Goal: Transaction & Acquisition: Book appointment/travel/reservation

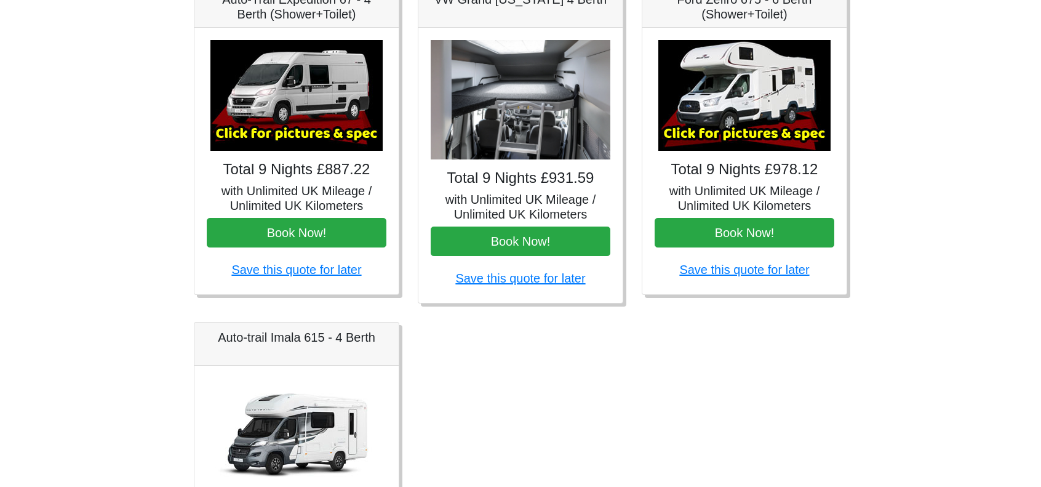
scroll to position [308, 0]
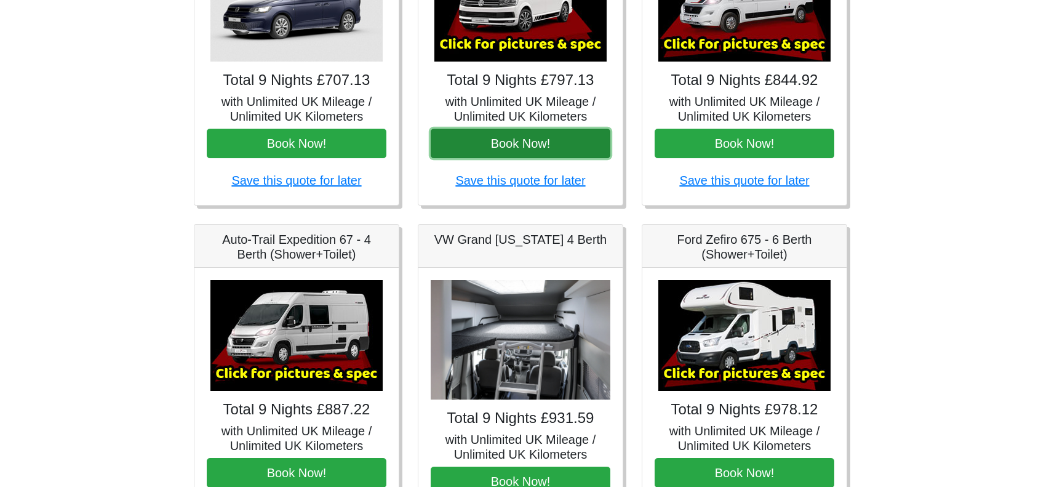
click at [557, 144] on button "Book Now!" at bounding box center [521, 144] width 180 height 30
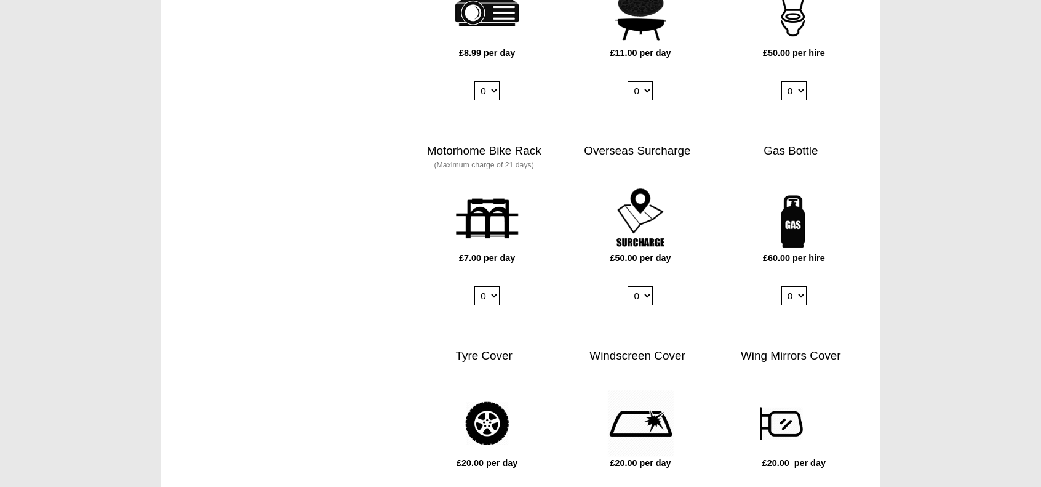
scroll to position [861, 0]
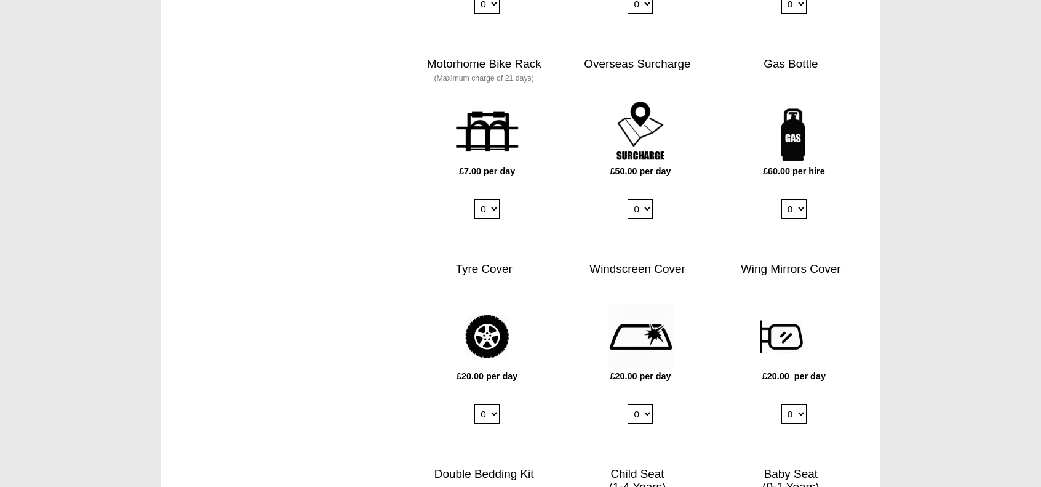
click at [799, 199] on select "0 1" at bounding box center [793, 208] width 25 height 19
select select "Gas Bottle x QTY 1 @ 60.00 GBP per hire."
click at [781, 199] on select "0 1" at bounding box center [793, 208] width 25 height 19
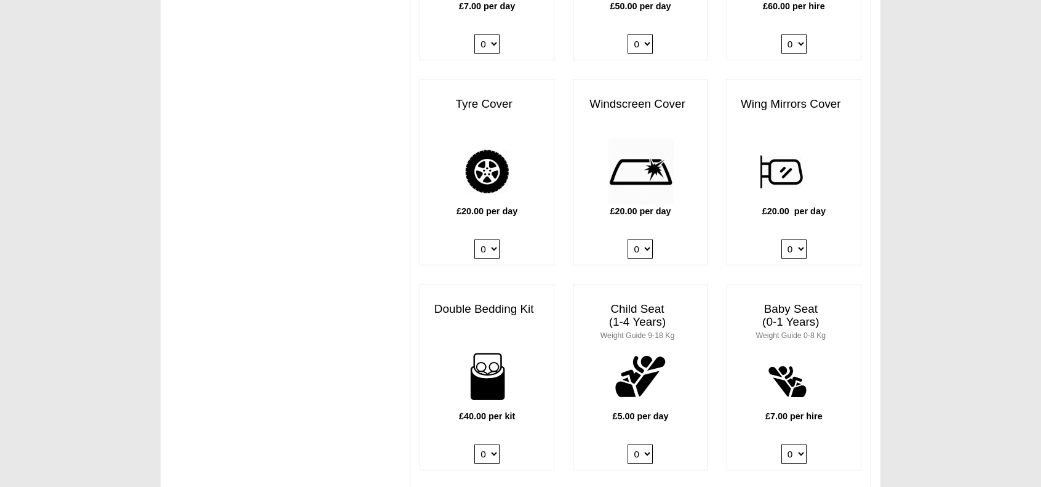
scroll to position [1169, 0]
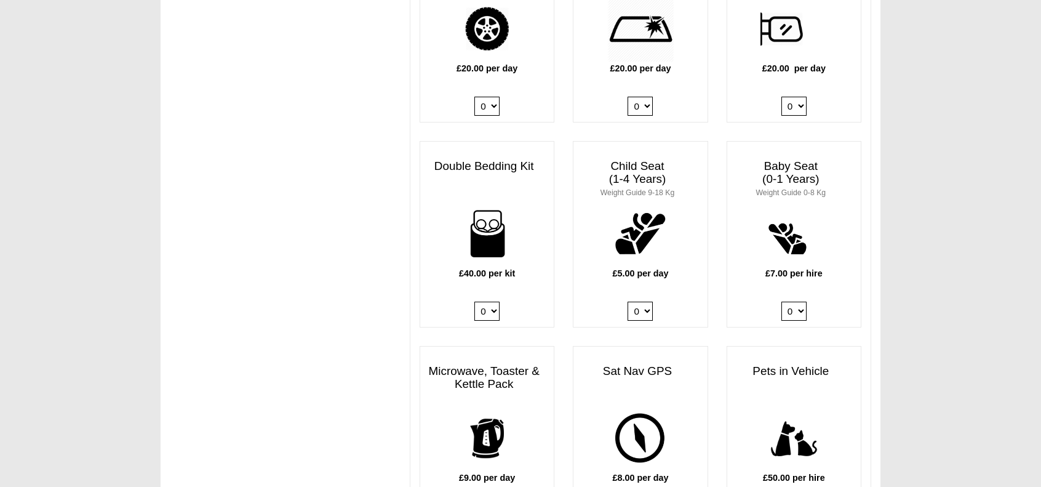
click at [496, 301] on select "0 1 2 3 4" at bounding box center [486, 310] width 25 height 19
select select "Double Bedding Kit x QTY 2 @ 40.00 GBP per kit."
click at [474, 301] on select "0 1 2 3 4" at bounding box center [486, 310] width 25 height 19
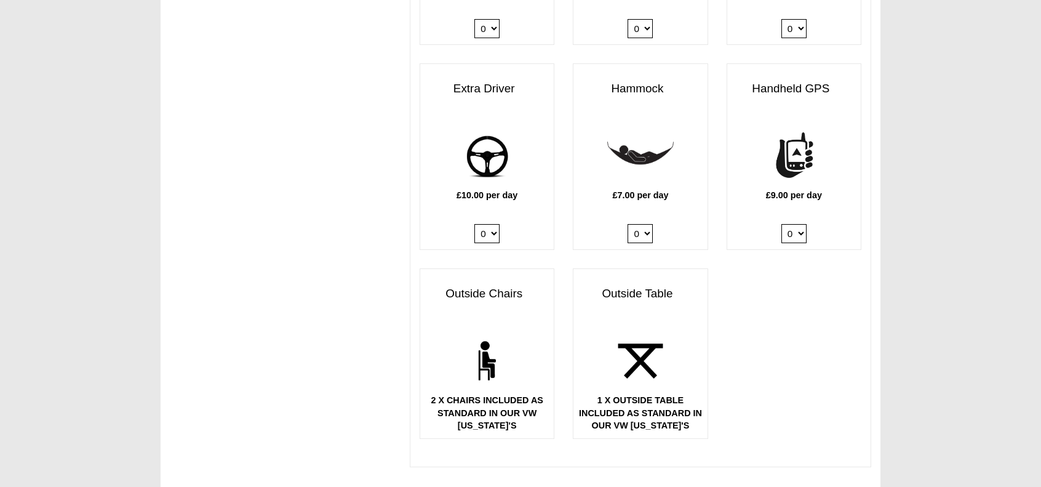
scroll to position [1661, 0]
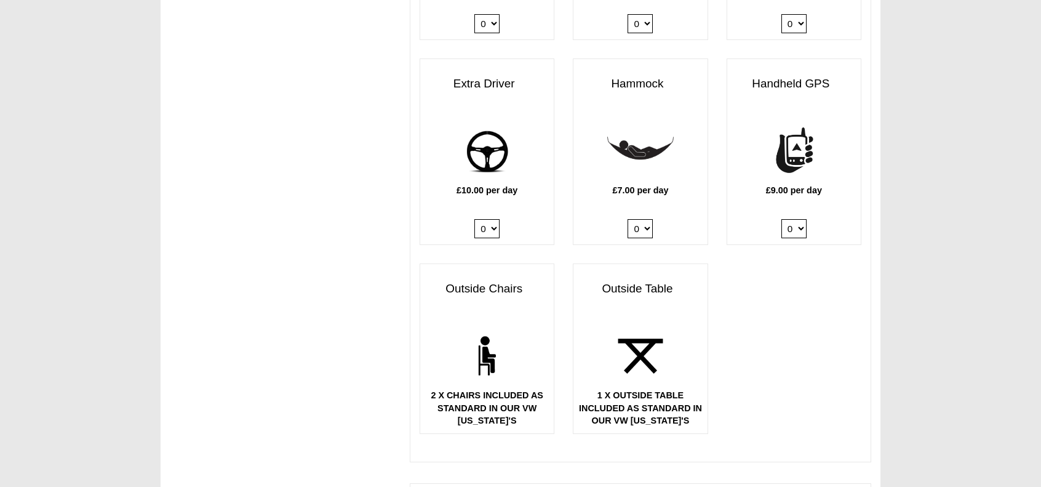
click at [495, 219] on select "0 1" at bounding box center [486, 228] width 25 height 19
select select "Extra Driver x QTY 1 @ 10.00 GBP per day."
click at [474, 219] on select "0 1" at bounding box center [486, 228] width 25 height 19
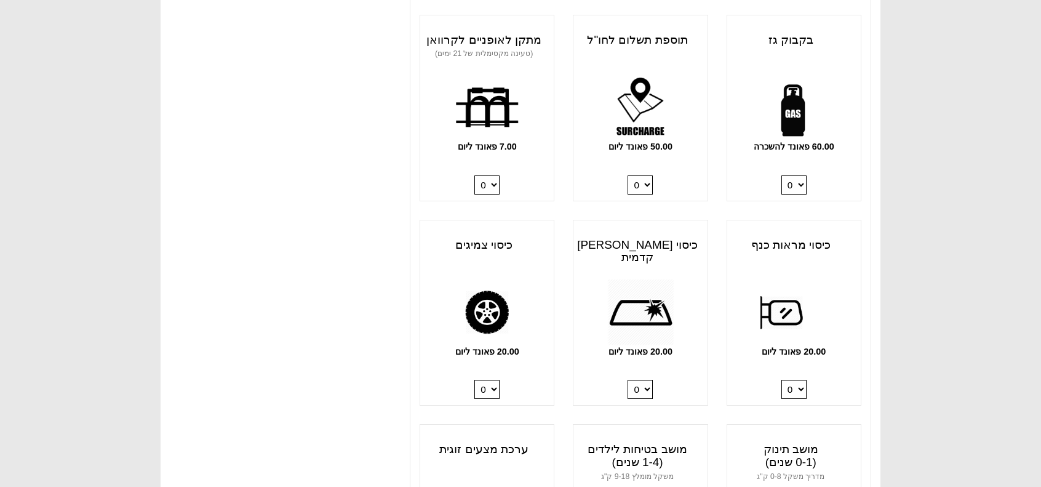
scroll to position [861, 0]
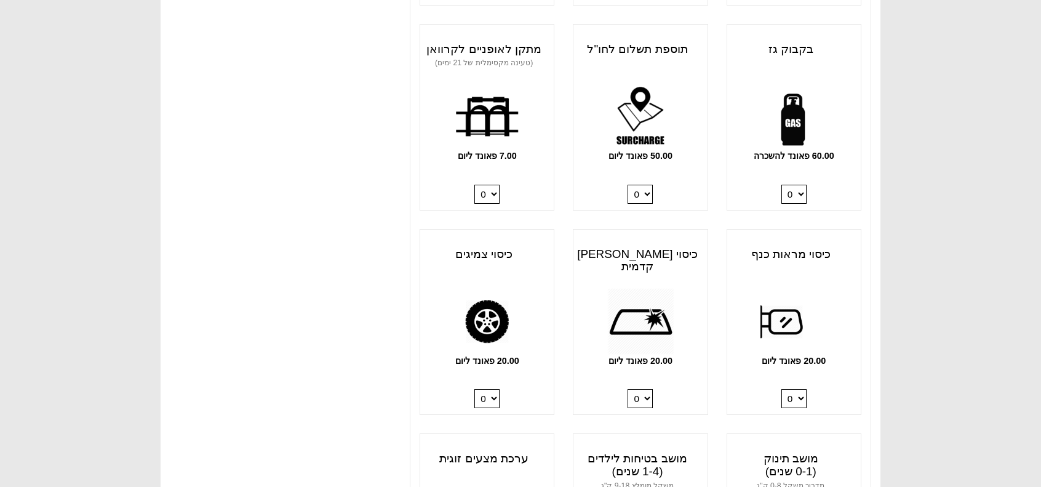
click at [492, 400] on select "0 1" at bounding box center [486, 398] width 25 height 19
select select "Tyre Cover @ 20.00 GBP per day."
click at [474, 389] on select "0 1" at bounding box center [486, 398] width 25 height 19
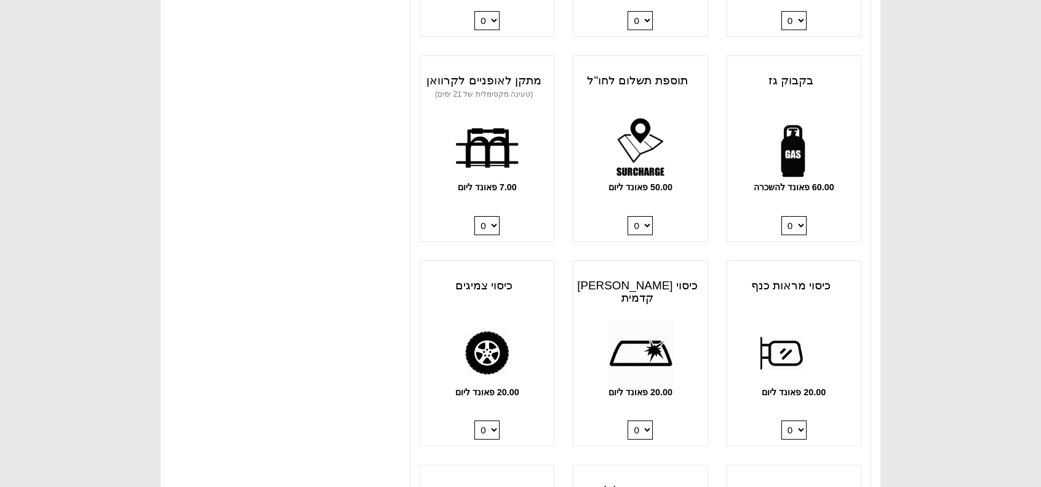
scroll to position [923, 0]
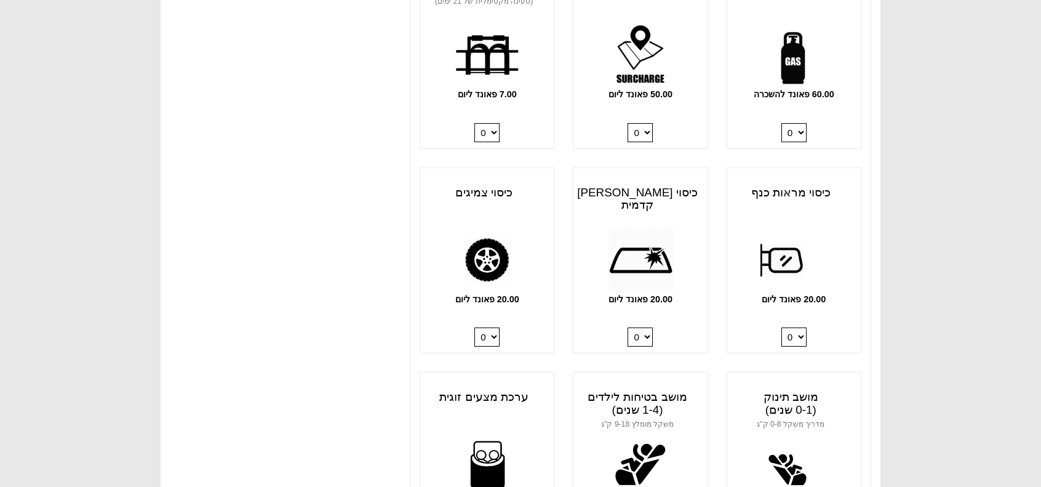
click at [492, 331] on select "0 1" at bounding box center [486, 336] width 25 height 19
select select
click at [474, 327] on select "0 1" at bounding box center [486, 336] width 25 height 19
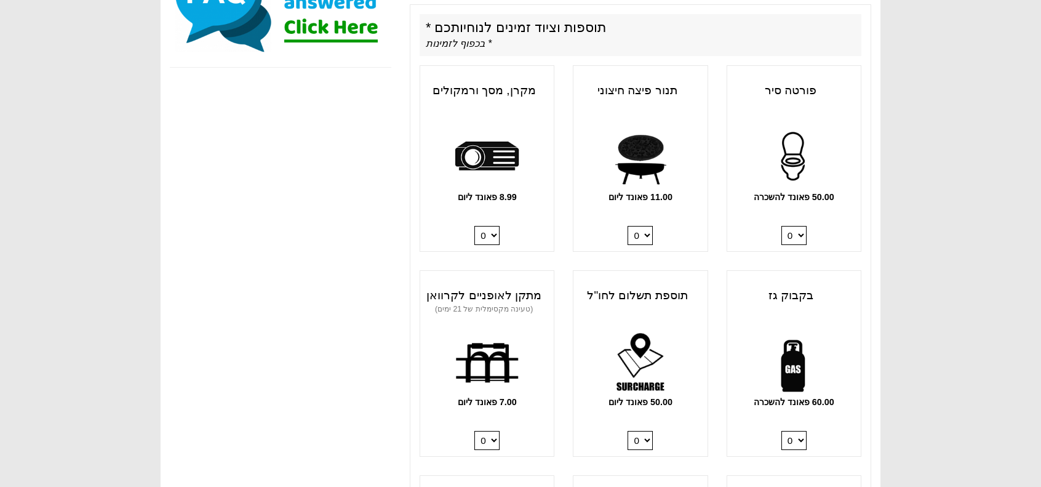
scroll to position [630, 0]
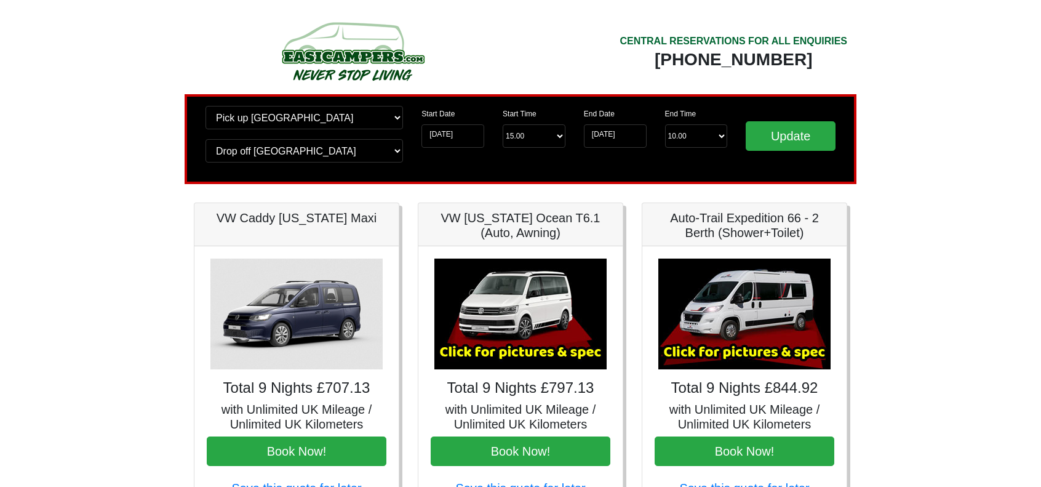
scroll to position [246, 0]
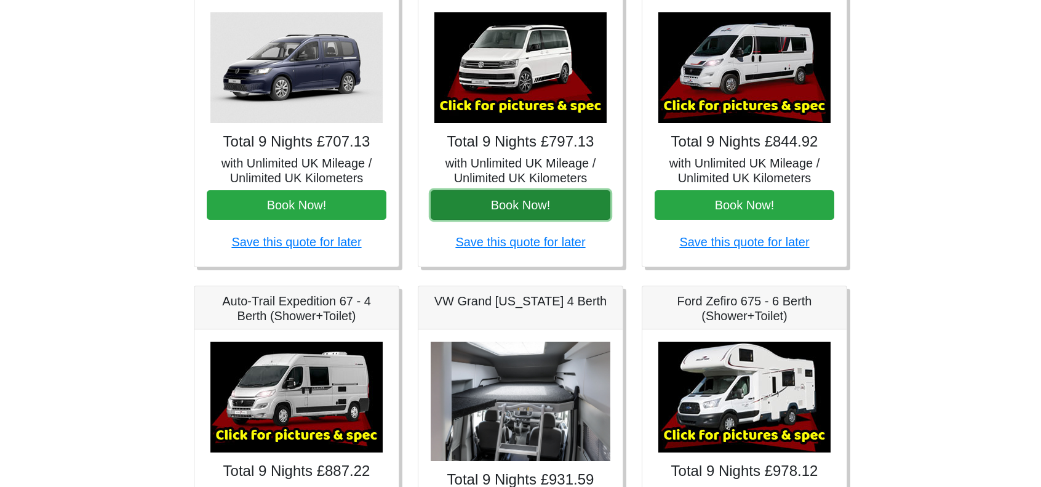
click at [525, 207] on button "Book Now!" at bounding box center [521, 205] width 180 height 30
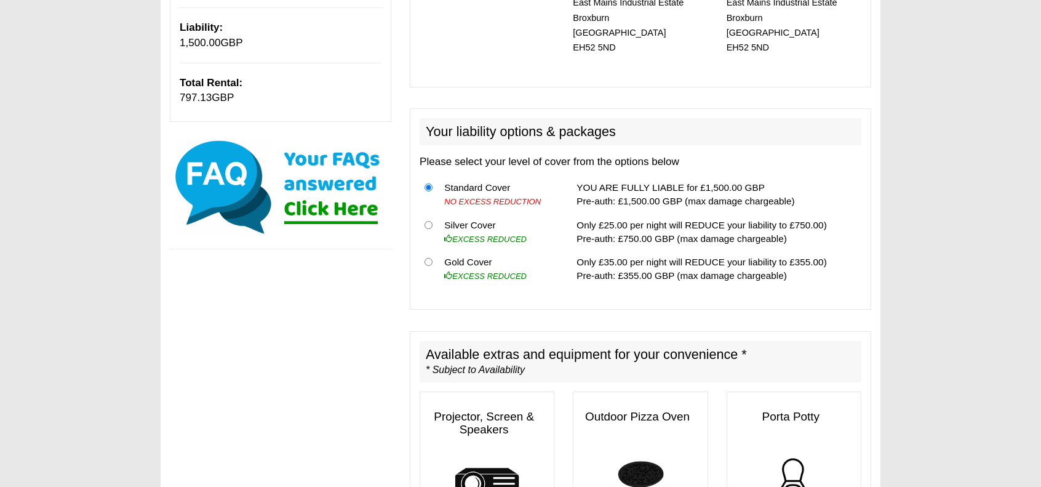
scroll to position [308, 0]
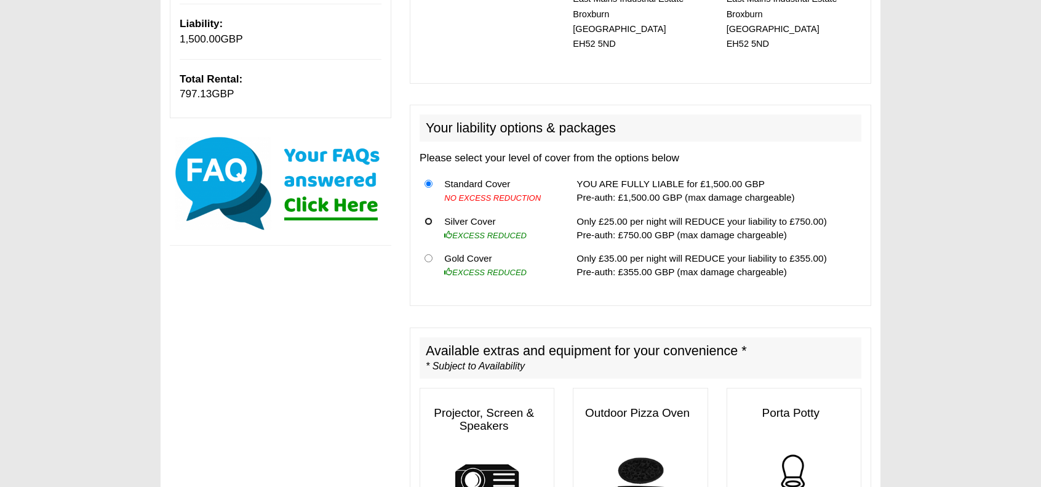
click at [429, 217] on input "radio" at bounding box center [428, 221] width 8 height 8
radio input "true"
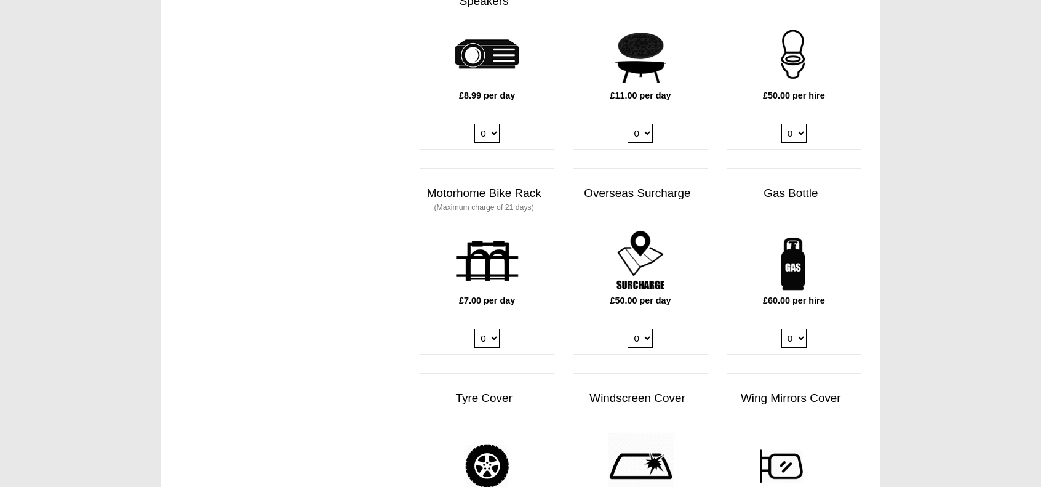
scroll to position [793, 0]
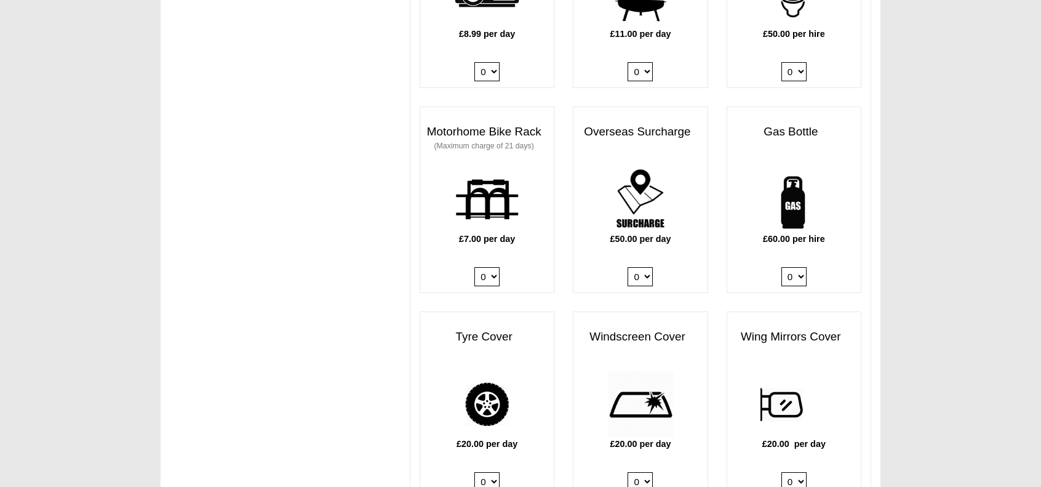
click at [801, 267] on select "0 1" at bounding box center [793, 276] width 25 height 19
click at [798, 267] on select "0 1" at bounding box center [793, 276] width 25 height 19
select select "Gas Bottle x QTY 1 @ 60.00 GBP per hire."
click at [781, 267] on select "0 1" at bounding box center [793, 276] width 25 height 19
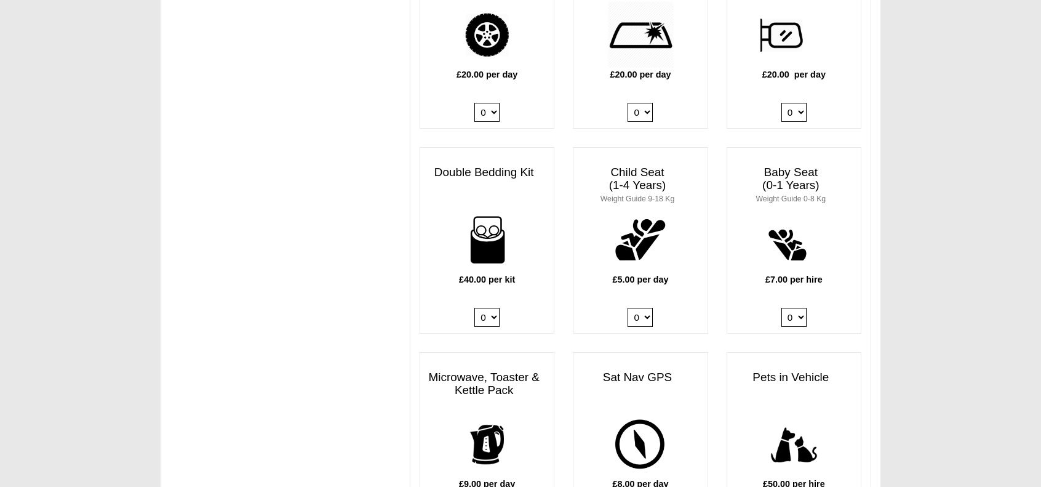
click at [495, 308] on select "0 1 2 3 4" at bounding box center [486, 317] width 25 height 19
select select "Double Bedding Kit x QTY 2 @ 40.00 GBP per kit."
click at [474, 308] on select "0 1 2 3 4" at bounding box center [486, 317] width 25 height 19
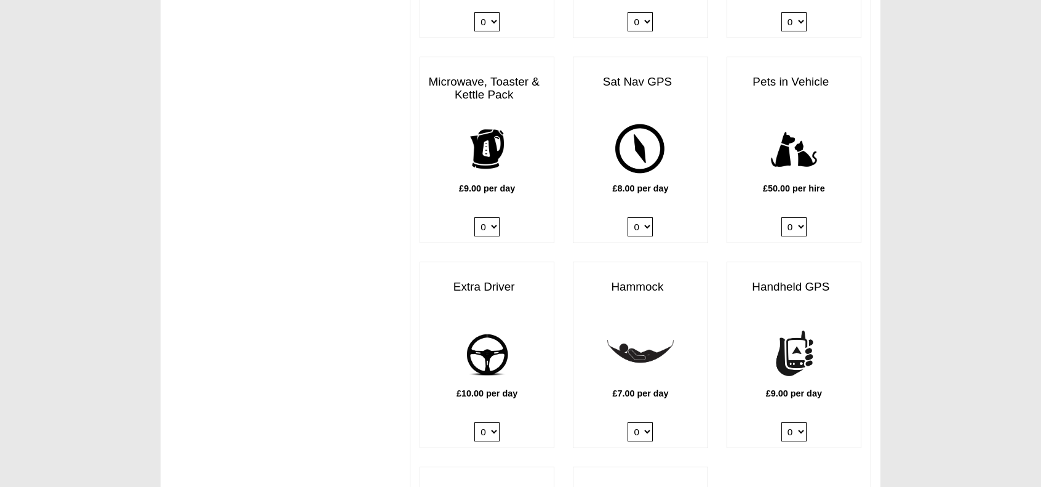
scroll to position [1532, 0]
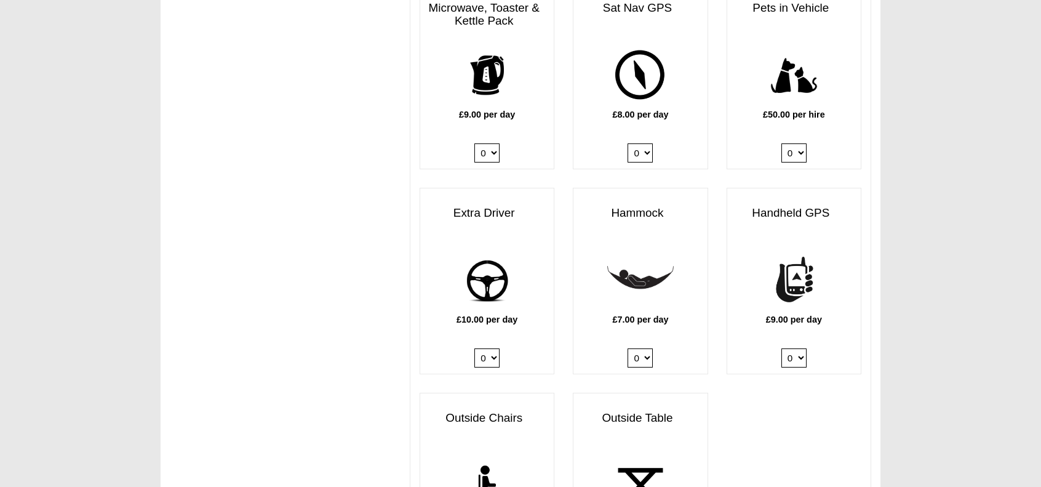
click at [500, 349] on div "£10.00 per day 0 1" at bounding box center [486, 310] width 133 height 127
click at [495, 348] on select "0 1" at bounding box center [486, 357] width 25 height 19
select select "Extra Driver x QTY 1 @ 10.00 GBP per day."
click at [474, 348] on select "0 1" at bounding box center [486, 357] width 25 height 19
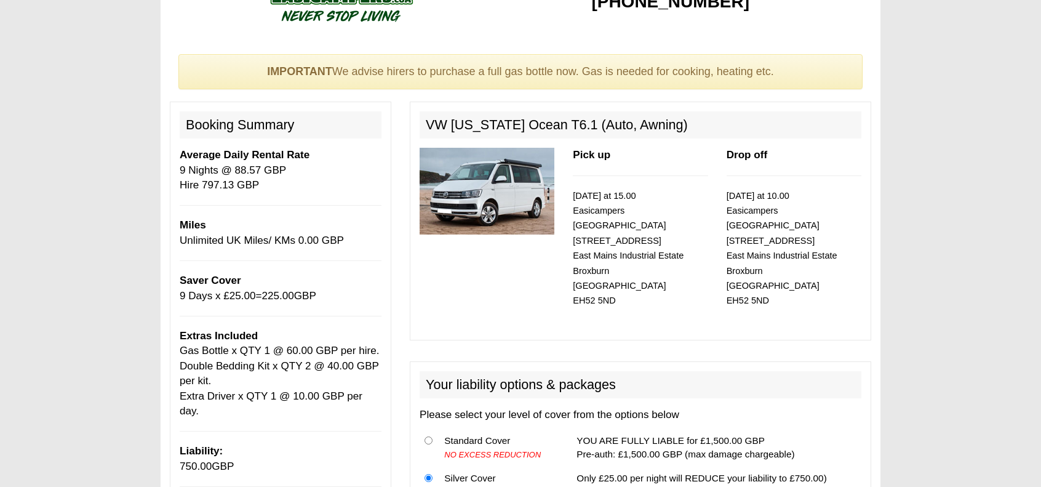
scroll to position [123, 0]
